Goal: Check status: Check status

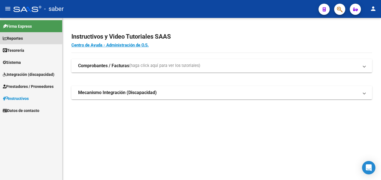
click at [42, 43] on link "Reportes" at bounding box center [31, 38] width 62 height 12
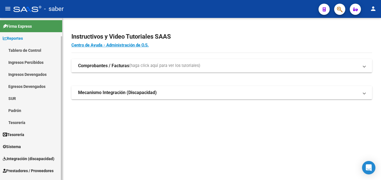
click at [44, 65] on link "Ingresos Percibidos" at bounding box center [31, 62] width 62 height 12
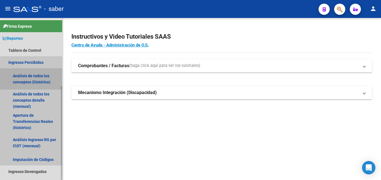
click at [48, 77] on link "Análisis de todos los conceptos (histórico)" at bounding box center [31, 78] width 62 height 21
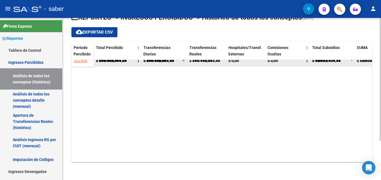
scroll to position [5, 0]
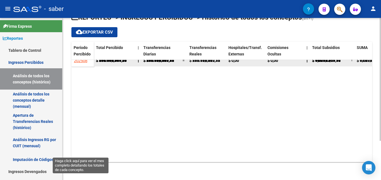
click at [83, 63] on span "202507" at bounding box center [80, 60] width 13 height 5
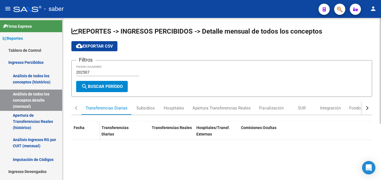
click at [98, 70] on input "202507" at bounding box center [107, 72] width 63 height 5
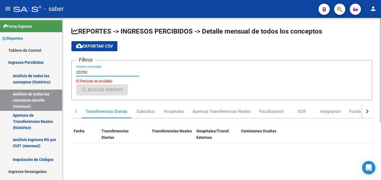
type input "202508"
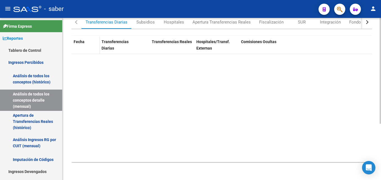
scroll to position [27, 0]
